Goal: Task Accomplishment & Management: Use online tool/utility

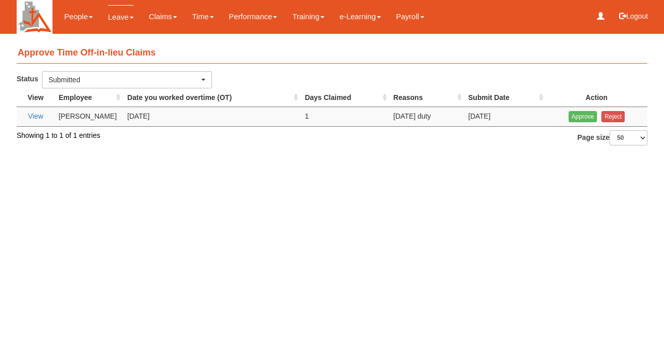
select select "50"
click at [579, 117] on input "Approve" at bounding box center [583, 116] width 29 height 11
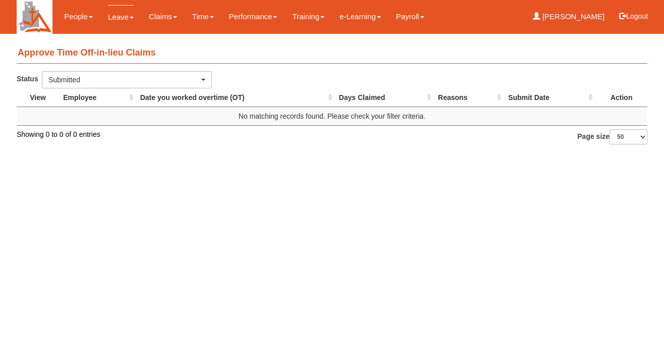
select select "50"
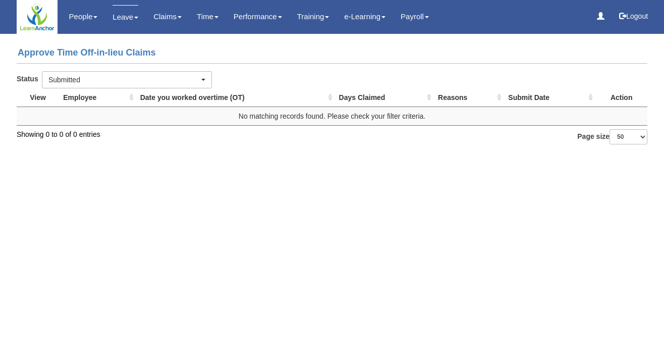
select select "50"
